Goal: Information Seeking & Learning: Learn about a topic

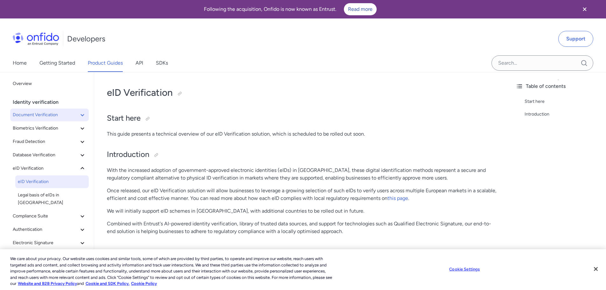
click at [62, 116] on span "Document Verification" at bounding box center [46, 115] width 66 height 8
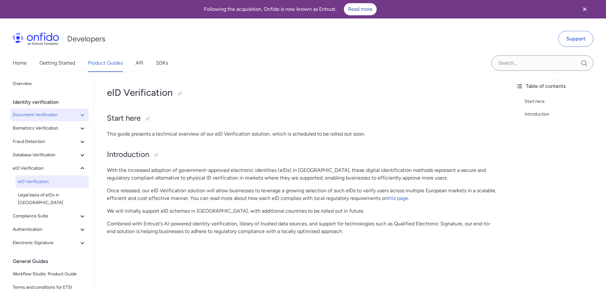
click at [46, 111] on span "Document Verification" at bounding box center [46, 115] width 66 height 8
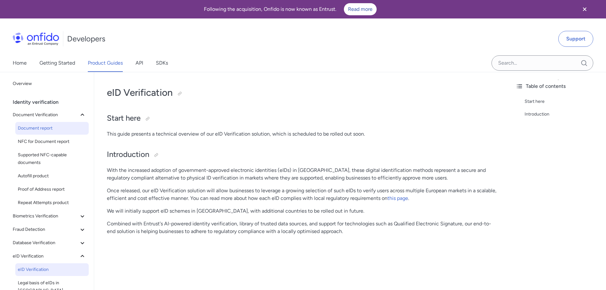
click at [46, 128] on span "Document report" at bounding box center [52, 128] width 68 height 8
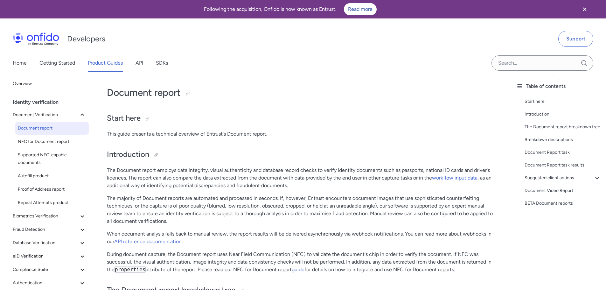
drag, startPoint x: 608, startPoint y: 193, endPoint x: 608, endPoint y: 197, distance: 4.5
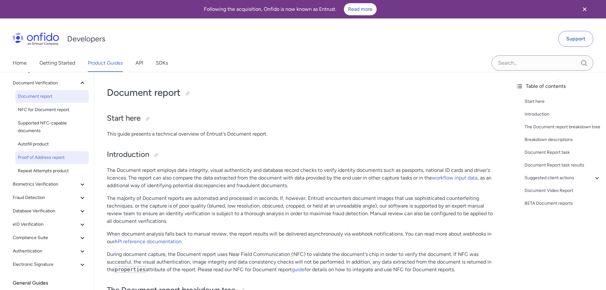
scroll to position [64, 0]
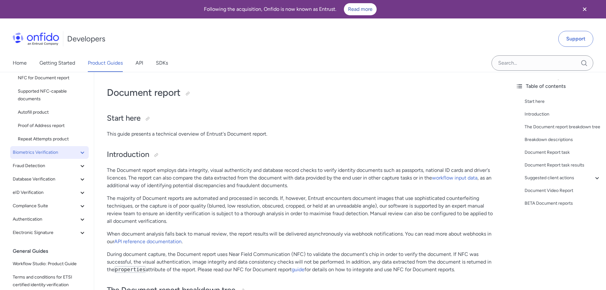
click at [51, 150] on span "Biometrics Verification" at bounding box center [46, 152] width 66 height 8
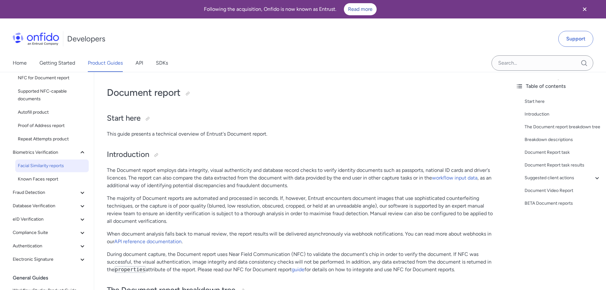
click at [49, 166] on span "Facial Similarity reports" at bounding box center [52, 166] width 68 height 8
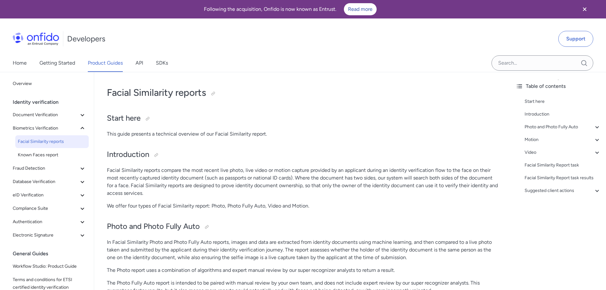
scroll to position [32, 0]
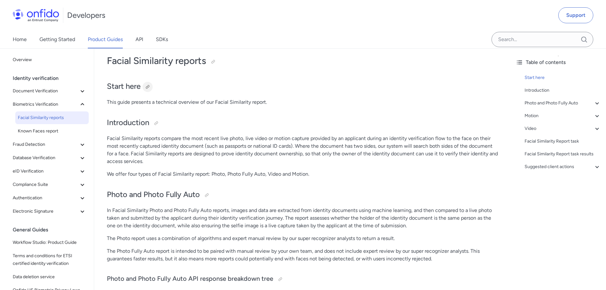
click at [147, 86] on div at bounding box center [147, 86] width 5 height 5
click at [153, 102] on p "This guide presents a technical overview of our Facial Similarity report." at bounding box center [302, 102] width 391 height 8
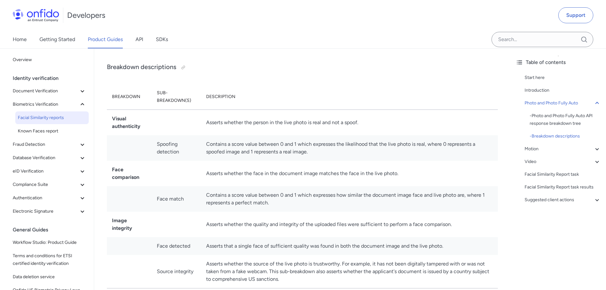
scroll to position [637, 0]
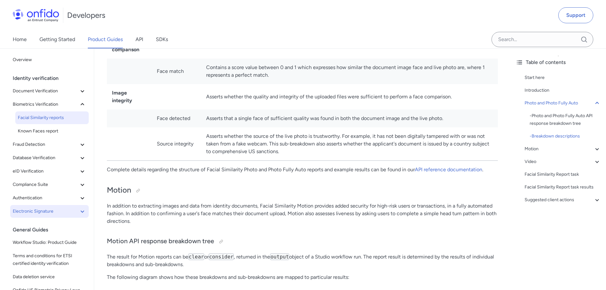
click at [36, 208] on span "Electronic Signature" at bounding box center [46, 211] width 66 height 8
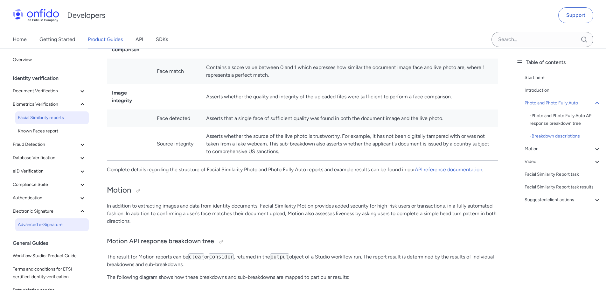
click at [38, 221] on span "Advanced e-Signature" at bounding box center [52, 225] width 68 height 8
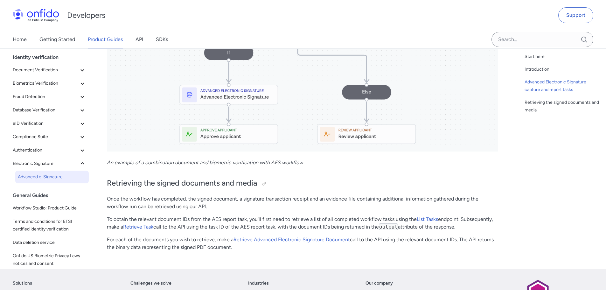
scroll to position [585, 0]
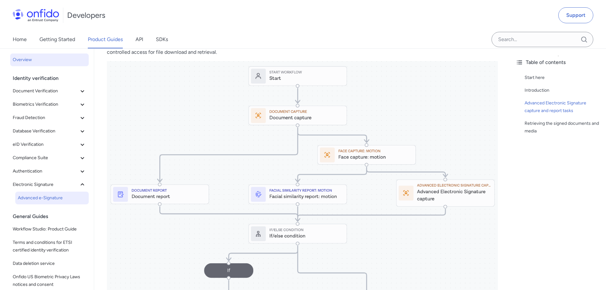
click at [33, 58] on span "Overview" at bounding box center [49, 60] width 73 height 8
